Goal: Task Accomplishment & Management: Use online tool/utility

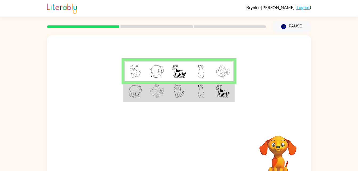
click at [140, 99] on td at bounding box center [135, 91] width 22 height 21
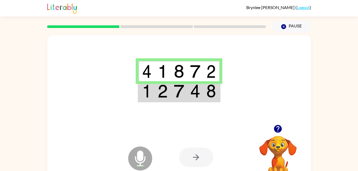
click at [191, 157] on div at bounding box center [196, 157] width 34 height 19
click at [193, 160] on div at bounding box center [196, 157] width 34 height 19
click at [196, 157] on div at bounding box center [196, 157] width 34 height 19
click at [201, 92] on td at bounding box center [195, 91] width 16 height 21
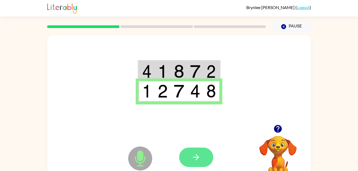
click at [204, 161] on button "button" at bounding box center [196, 157] width 34 height 19
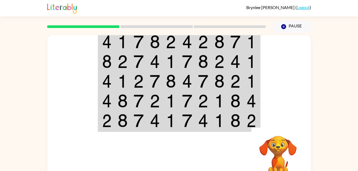
click at [239, 44] on img at bounding box center [235, 41] width 10 height 13
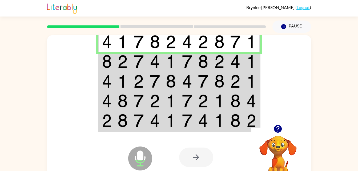
click at [191, 62] on img at bounding box center [187, 61] width 10 height 13
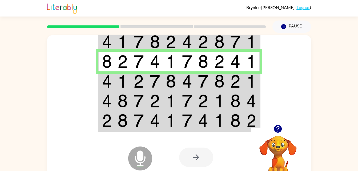
click at [151, 82] on img at bounding box center [155, 81] width 10 height 13
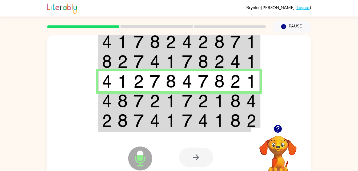
click at [241, 101] on td at bounding box center [235, 101] width 16 height 20
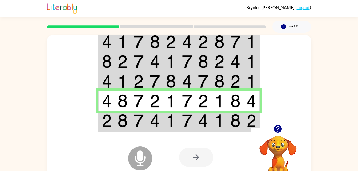
click at [131, 119] on td at bounding box center [139, 121] width 16 height 21
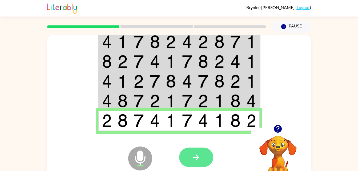
click at [188, 159] on button "button" at bounding box center [196, 157] width 34 height 19
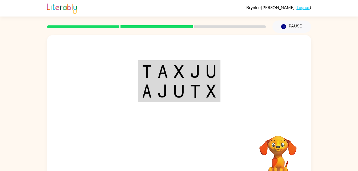
click at [199, 69] on img at bounding box center [195, 71] width 10 height 13
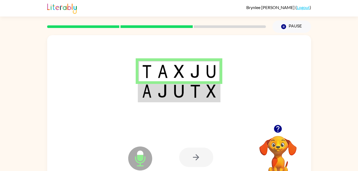
click at [198, 93] on img at bounding box center [195, 90] width 10 height 13
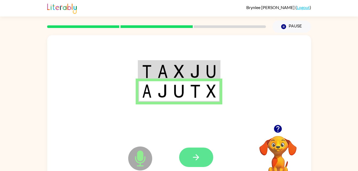
click at [180, 152] on button "button" at bounding box center [196, 157] width 34 height 19
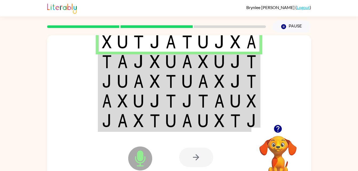
click at [112, 40] on td at bounding box center [106, 41] width 16 height 21
click at [116, 67] on td at bounding box center [123, 62] width 16 height 20
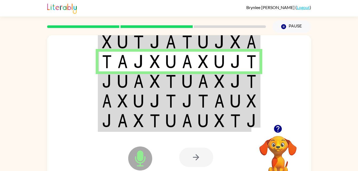
click at [109, 80] on img at bounding box center [107, 81] width 10 height 13
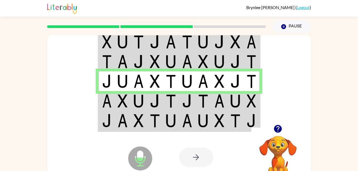
click at [112, 103] on td at bounding box center [106, 101] width 16 height 20
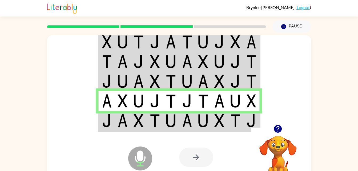
click at [122, 121] on img at bounding box center [123, 120] width 10 height 13
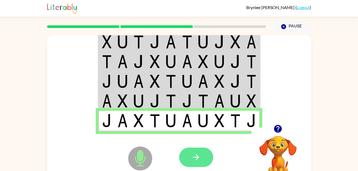
click at [191, 152] on button "button" at bounding box center [196, 157] width 34 height 19
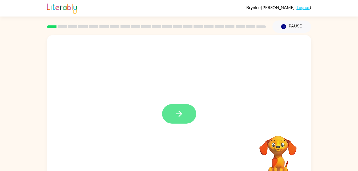
click at [175, 123] on button "button" at bounding box center [179, 113] width 34 height 19
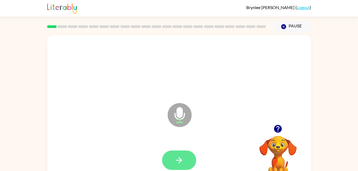
click at [185, 160] on button "button" at bounding box center [179, 160] width 34 height 19
click at [170, 161] on button "button" at bounding box center [179, 160] width 34 height 19
click at [180, 162] on icon "button" at bounding box center [179, 160] width 6 height 6
click at [184, 157] on button "button" at bounding box center [179, 160] width 34 height 19
click at [173, 151] on button "button" at bounding box center [179, 160] width 34 height 19
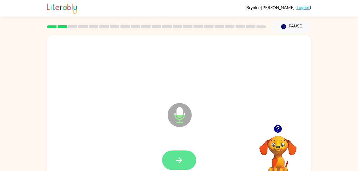
click at [182, 159] on icon "button" at bounding box center [178, 160] width 9 height 9
click at [180, 168] on button "button" at bounding box center [179, 160] width 34 height 19
click at [178, 156] on icon "button" at bounding box center [178, 160] width 9 height 9
click at [184, 158] on button "button" at bounding box center [179, 160] width 34 height 19
click at [177, 164] on icon "button" at bounding box center [178, 160] width 9 height 9
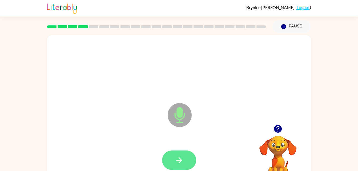
click at [188, 159] on button "button" at bounding box center [179, 160] width 34 height 19
click at [181, 161] on icon "button" at bounding box center [179, 160] width 6 height 6
click at [181, 165] on icon "button" at bounding box center [178, 160] width 9 height 9
click at [179, 157] on icon "button" at bounding box center [178, 160] width 9 height 9
click at [180, 161] on icon "button" at bounding box center [179, 160] width 6 height 6
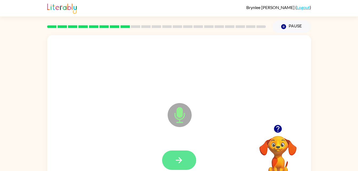
click at [176, 163] on icon "button" at bounding box center [178, 160] width 9 height 9
click at [184, 159] on button "button" at bounding box center [179, 160] width 34 height 19
click at [171, 168] on button "button" at bounding box center [179, 160] width 34 height 19
click at [177, 156] on icon "button" at bounding box center [178, 160] width 9 height 9
click at [176, 158] on icon "button" at bounding box center [178, 160] width 9 height 9
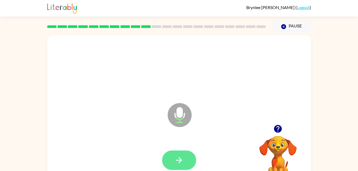
click at [174, 168] on button "button" at bounding box center [179, 160] width 34 height 19
click at [181, 155] on button "button" at bounding box center [179, 160] width 34 height 19
click at [174, 153] on button "button" at bounding box center [179, 160] width 34 height 19
click at [180, 158] on icon "button" at bounding box center [178, 160] width 9 height 9
click at [182, 157] on icon "button" at bounding box center [178, 160] width 9 height 9
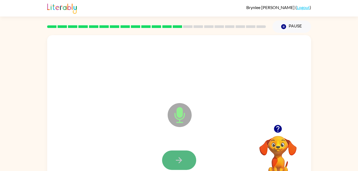
click at [193, 155] on button "button" at bounding box center [179, 160] width 34 height 19
click at [175, 159] on icon "button" at bounding box center [178, 160] width 9 height 9
click at [180, 161] on icon "button" at bounding box center [179, 160] width 6 height 6
click at [183, 158] on icon "button" at bounding box center [178, 160] width 9 height 9
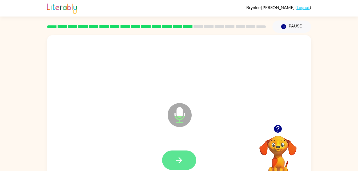
click at [171, 163] on button "button" at bounding box center [179, 160] width 34 height 19
click at [179, 157] on icon "button" at bounding box center [179, 160] width 6 height 6
click at [179, 152] on button "button" at bounding box center [179, 160] width 34 height 19
click at [180, 156] on icon "button" at bounding box center [178, 160] width 9 height 9
click at [180, 164] on icon "button" at bounding box center [178, 160] width 9 height 9
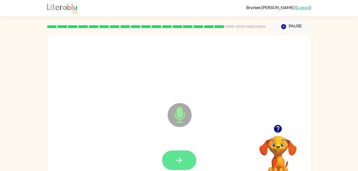
click at [181, 151] on button "button" at bounding box center [179, 160] width 34 height 19
click at [176, 158] on icon "button" at bounding box center [178, 160] width 9 height 9
click at [175, 159] on icon "button" at bounding box center [178, 160] width 9 height 9
click at [278, 129] on icon "button" at bounding box center [277, 128] width 9 height 9
click at [180, 153] on button "button" at bounding box center [179, 160] width 34 height 19
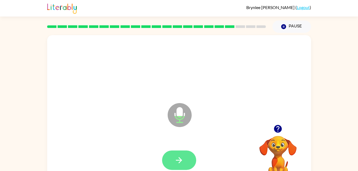
click at [176, 156] on icon "button" at bounding box center [178, 160] width 9 height 9
click at [165, 163] on button "button" at bounding box center [179, 160] width 34 height 19
click at [177, 157] on icon "button" at bounding box center [178, 160] width 9 height 9
click at [167, 156] on button "button" at bounding box center [179, 160] width 34 height 19
click at [184, 157] on button "button" at bounding box center [179, 160] width 34 height 19
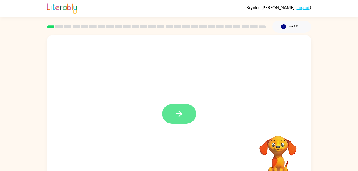
click at [183, 117] on icon "button" at bounding box center [178, 113] width 9 height 9
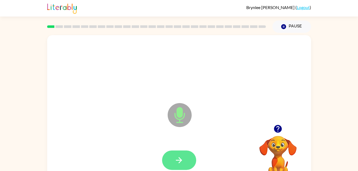
click at [179, 156] on icon "button" at bounding box center [178, 160] width 9 height 9
click at [177, 154] on button "button" at bounding box center [179, 160] width 34 height 19
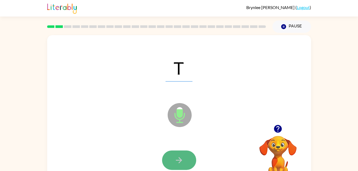
click at [169, 161] on button "button" at bounding box center [179, 160] width 34 height 19
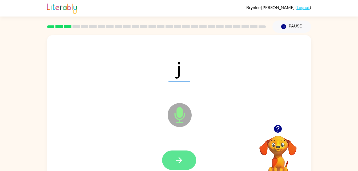
click at [183, 167] on button "button" at bounding box center [179, 160] width 34 height 19
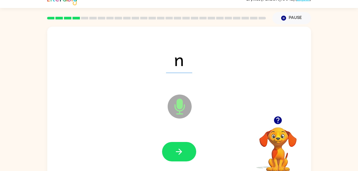
scroll to position [12, 0]
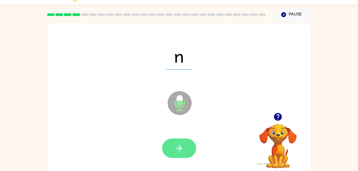
click at [178, 152] on icon "button" at bounding box center [178, 148] width 9 height 9
click at [180, 154] on button "button" at bounding box center [179, 148] width 34 height 19
click at [181, 146] on icon "button" at bounding box center [178, 148] width 9 height 9
click at [182, 146] on icon "button" at bounding box center [178, 148] width 9 height 9
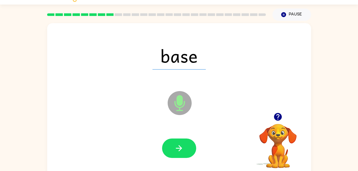
click at [180, 106] on icon at bounding box center [180, 103] width 24 height 24
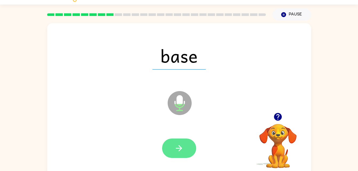
click at [176, 148] on icon "button" at bounding box center [179, 148] width 6 height 6
click at [172, 148] on button "button" at bounding box center [179, 148] width 34 height 19
click at [176, 152] on icon "button" at bounding box center [178, 148] width 9 height 9
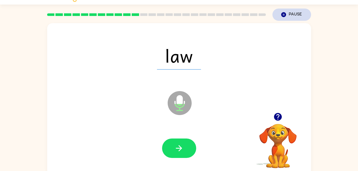
click at [289, 13] on button "Pause Pause" at bounding box center [291, 15] width 39 height 12
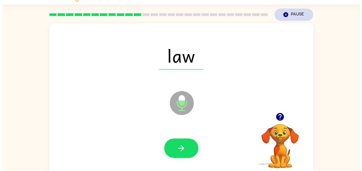
scroll to position [0, 0]
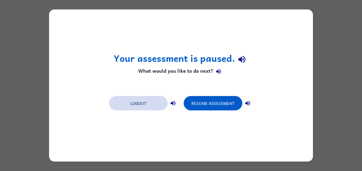
click at [158, 104] on button "Logout" at bounding box center [138, 103] width 59 height 14
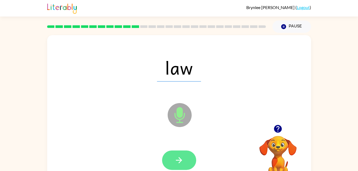
click at [172, 162] on button "button" at bounding box center [179, 160] width 34 height 19
click at [184, 163] on button "button" at bounding box center [179, 160] width 34 height 19
click at [177, 161] on icon "button" at bounding box center [178, 160] width 9 height 9
click at [176, 159] on icon "button" at bounding box center [178, 160] width 9 height 9
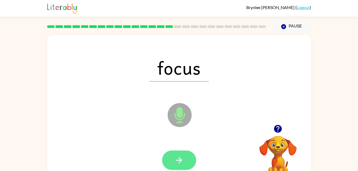
click at [186, 160] on button "button" at bounding box center [179, 160] width 34 height 19
click at [179, 161] on icon "button" at bounding box center [178, 160] width 9 height 9
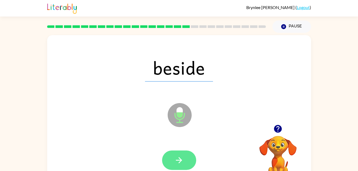
click at [185, 167] on button "button" at bounding box center [179, 160] width 34 height 19
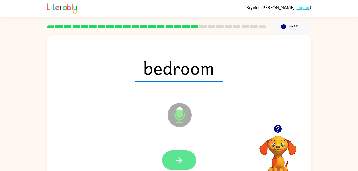
click at [185, 159] on button "button" at bounding box center [179, 160] width 34 height 19
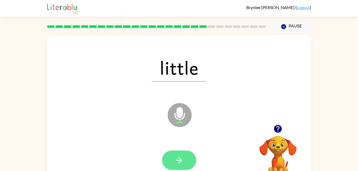
click at [177, 164] on icon "button" at bounding box center [178, 160] width 9 height 9
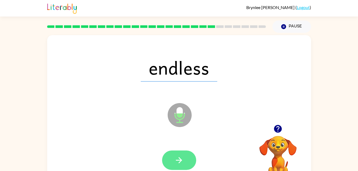
click at [173, 162] on button "button" at bounding box center [179, 160] width 34 height 19
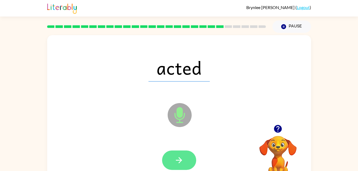
click at [174, 156] on button "button" at bounding box center [179, 160] width 34 height 19
click at [180, 155] on button "button" at bounding box center [179, 160] width 34 height 19
click at [177, 157] on icon "button" at bounding box center [178, 160] width 9 height 9
click at [180, 166] on button "button" at bounding box center [179, 160] width 34 height 19
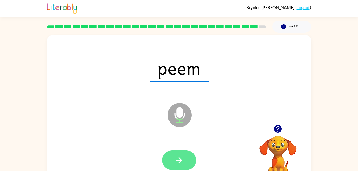
click at [181, 152] on button "button" at bounding box center [179, 160] width 34 height 19
